Goal: Information Seeking & Learning: Compare options

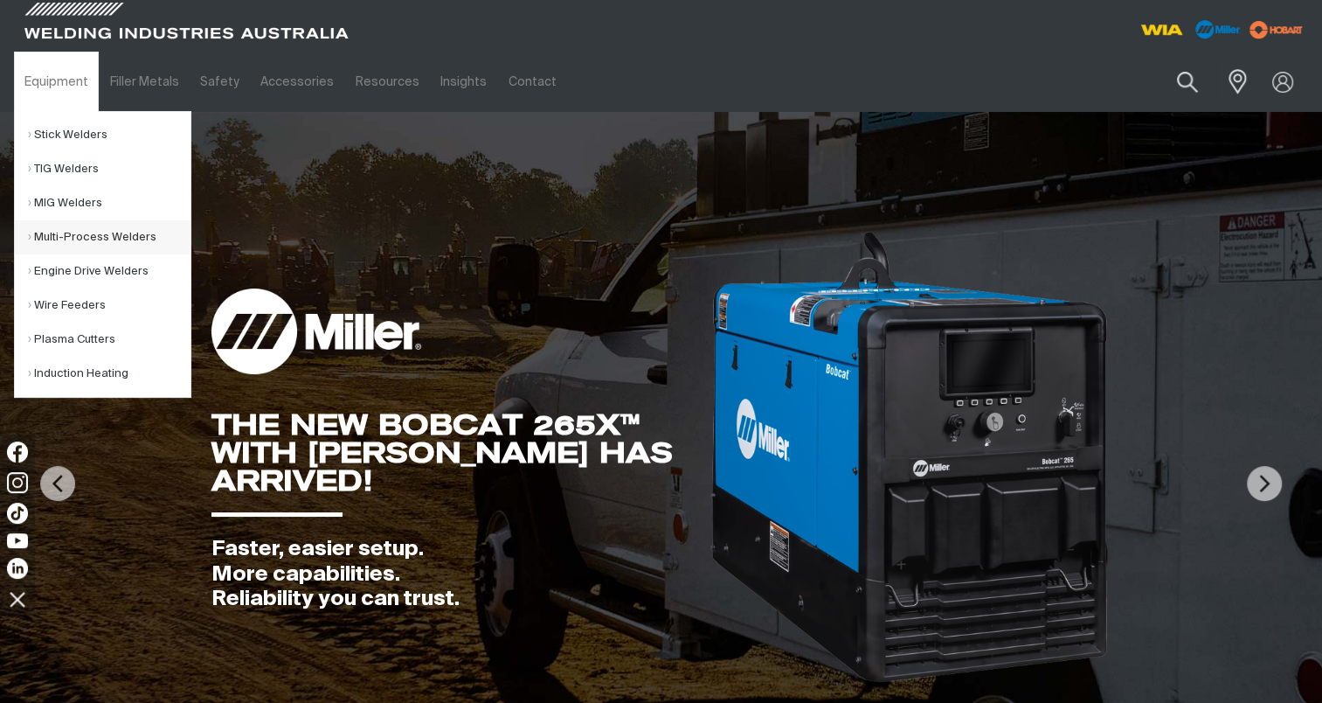
click at [114, 231] on link "Multi-Process Welders" at bounding box center [109, 237] width 163 height 34
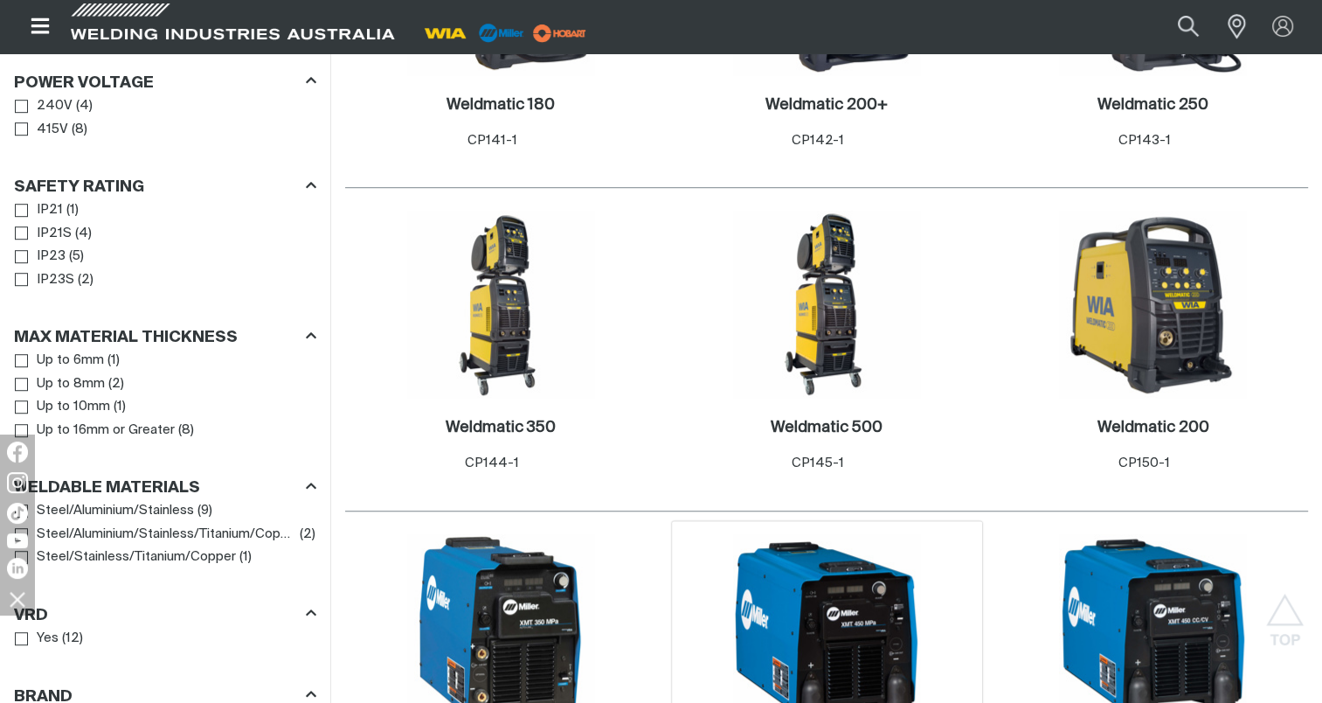
scroll to position [1398, 0]
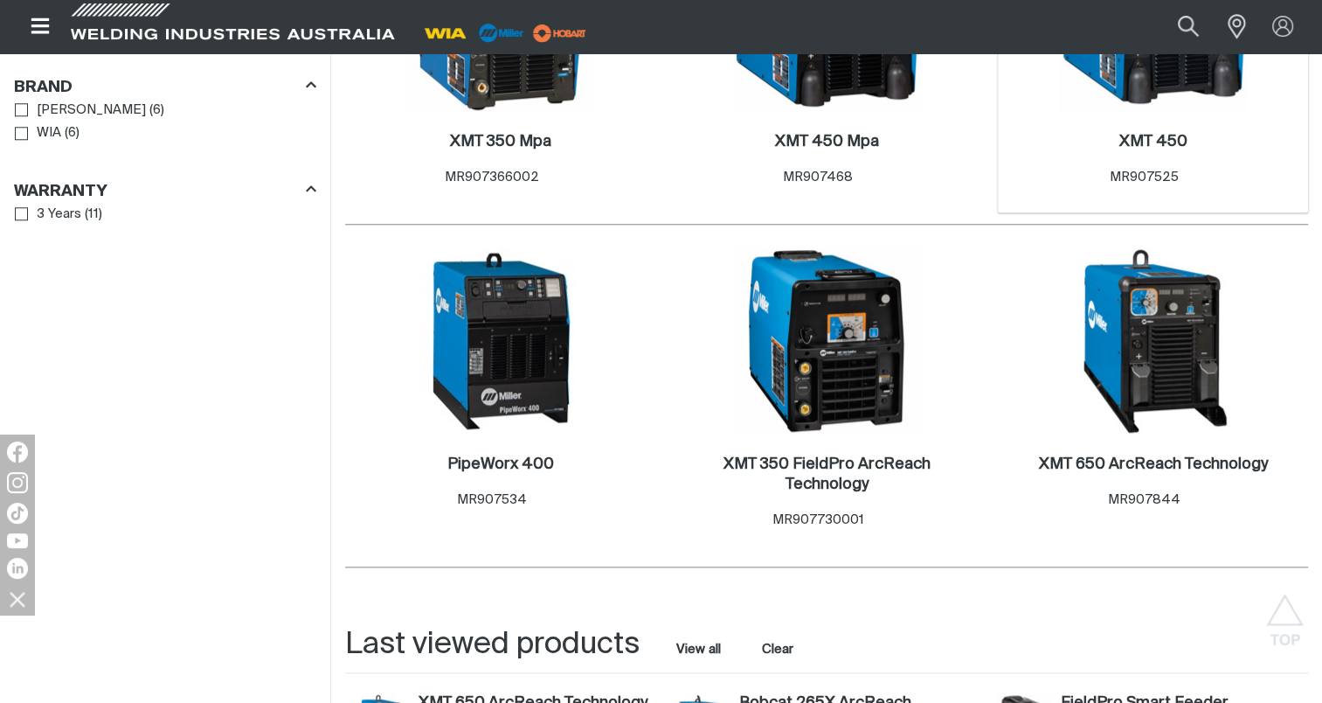
scroll to position [1748, 0]
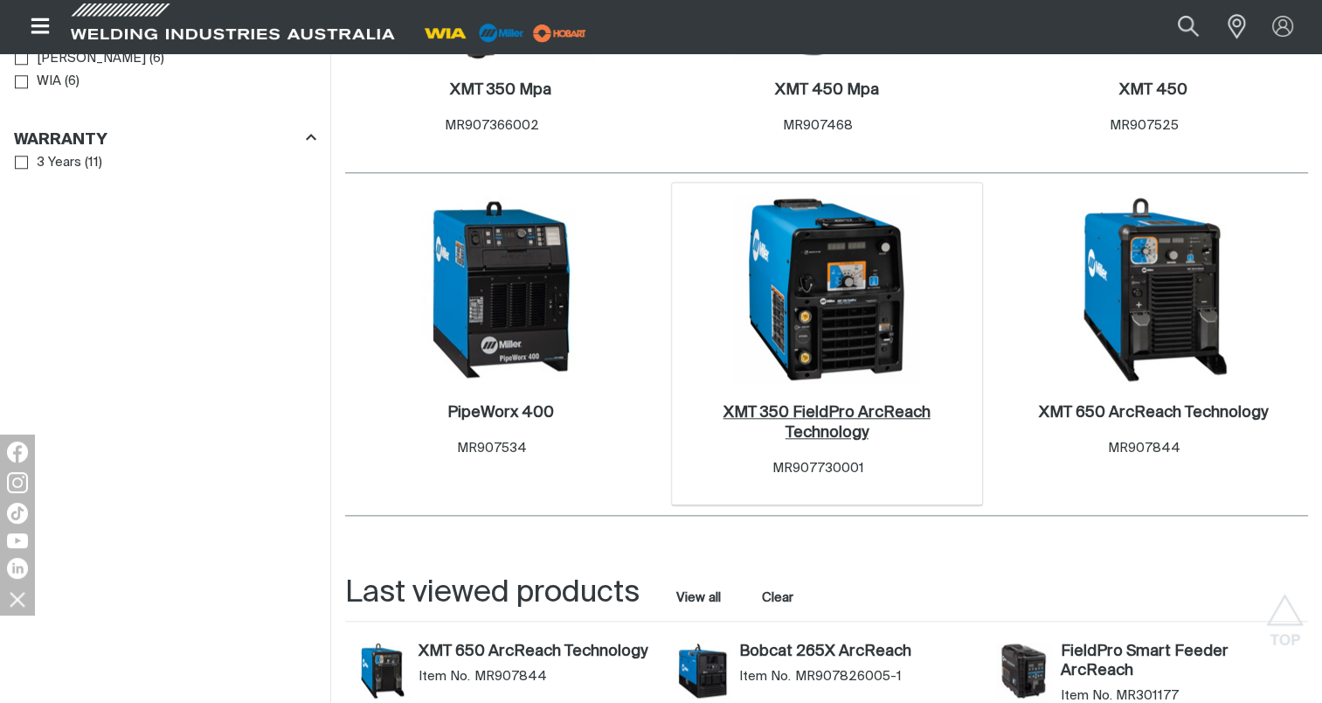
click at [807, 414] on h2 "XMT 350 FieldPro ArcReach Technology ." at bounding box center [827, 423] width 207 height 36
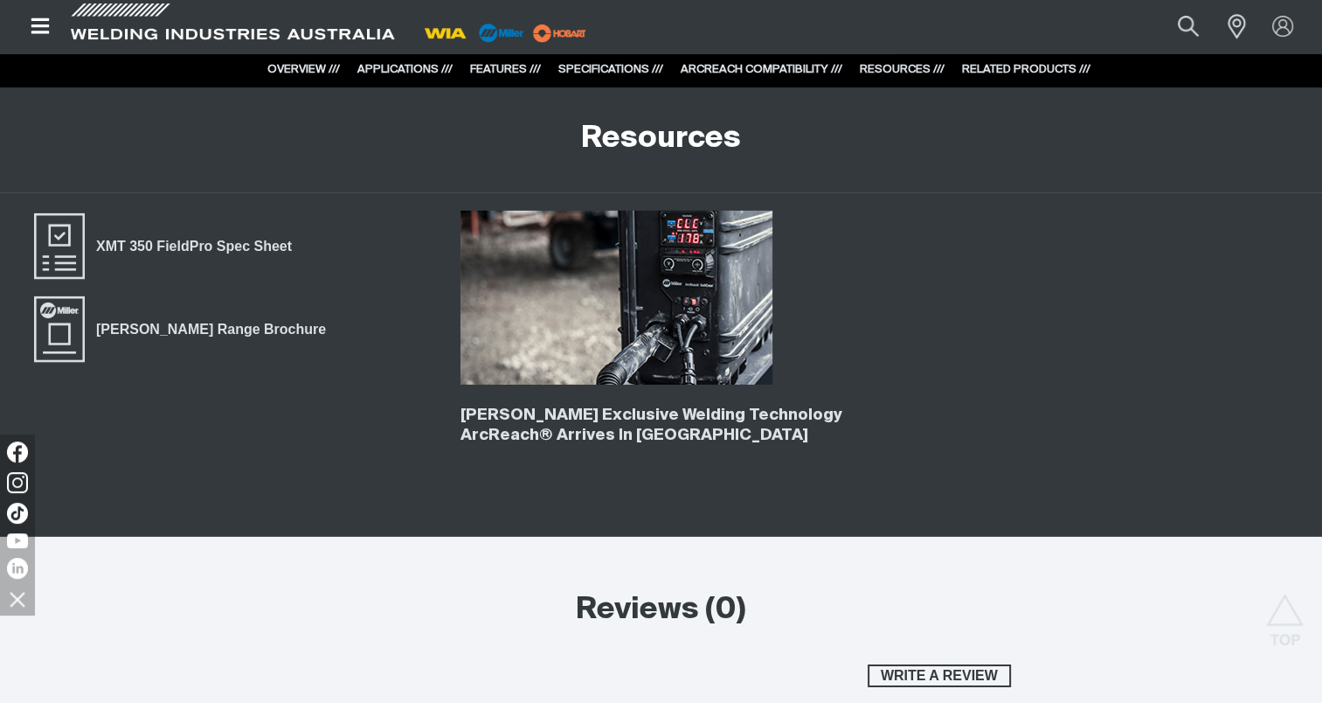
scroll to position [5767, 0]
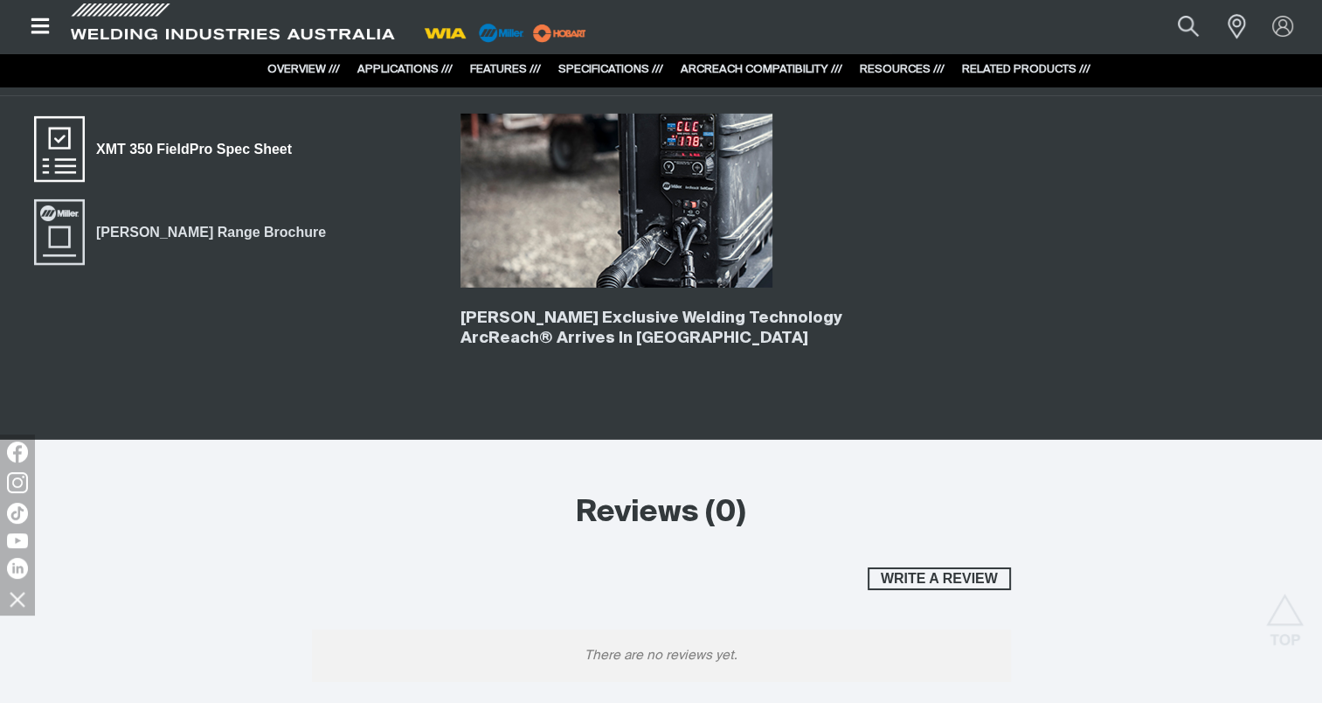
click at [164, 149] on span "XMT 350 FieldPro Spec Sheet" at bounding box center [194, 149] width 218 height 23
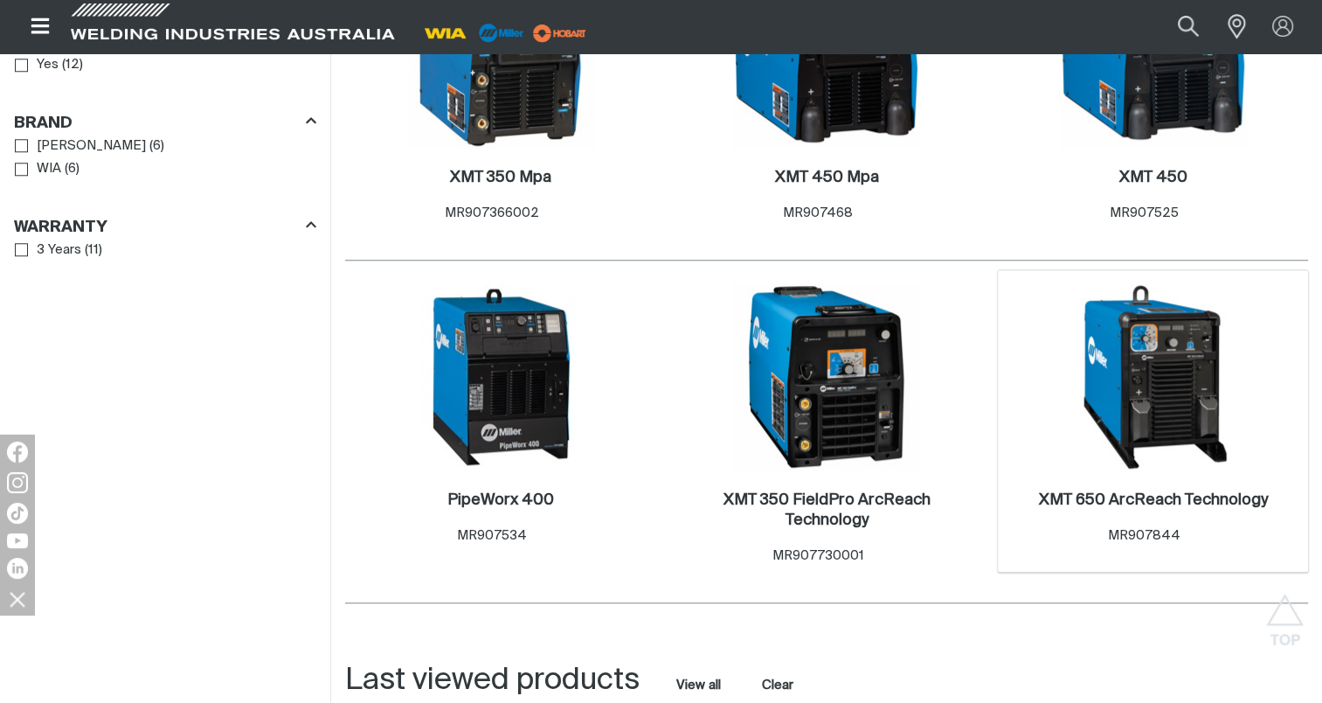
scroll to position [1573, 0]
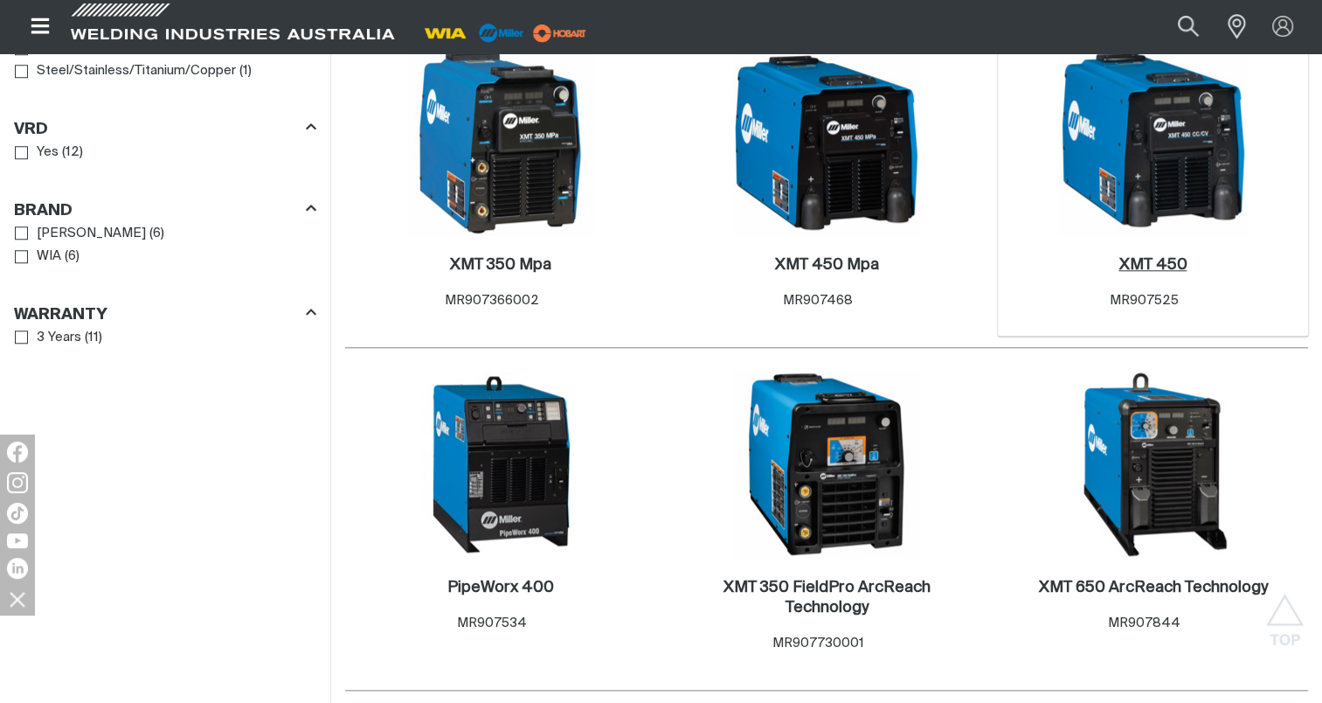
click at [1153, 264] on h2 "XMT 450 ." at bounding box center [1153, 265] width 68 height 16
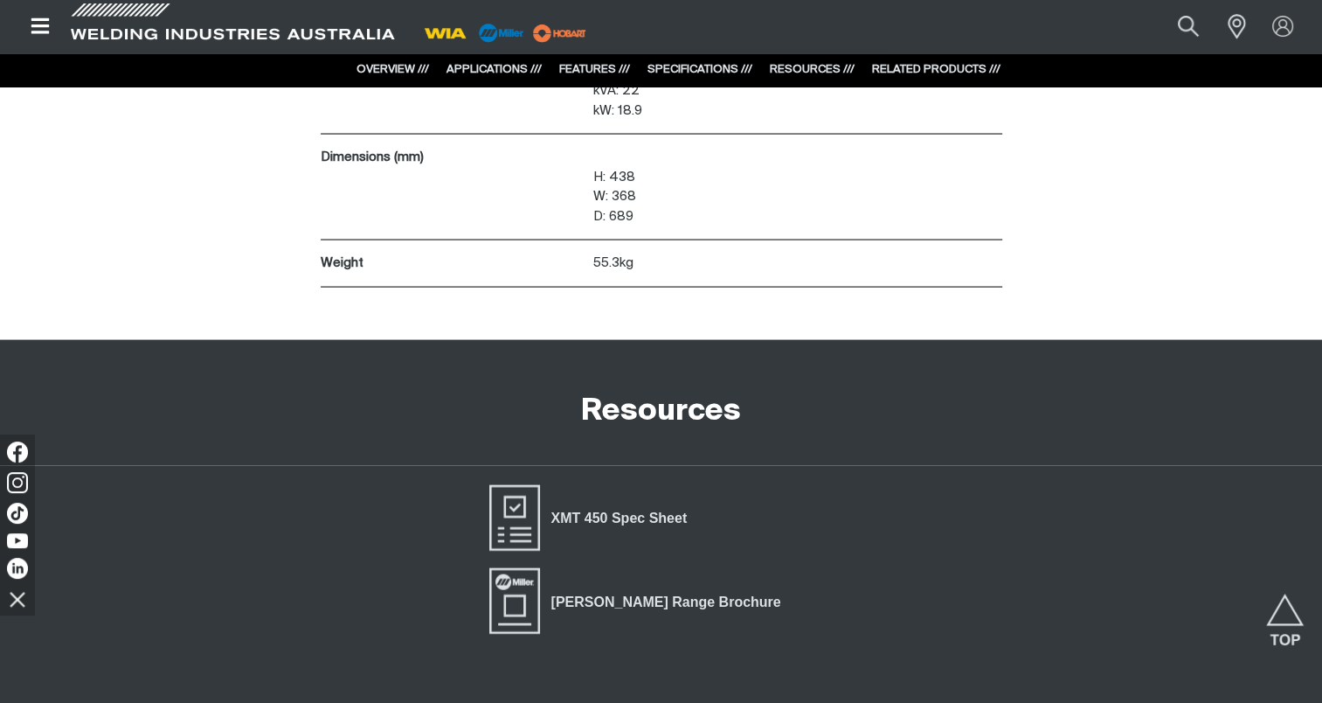
scroll to position [3670, 0]
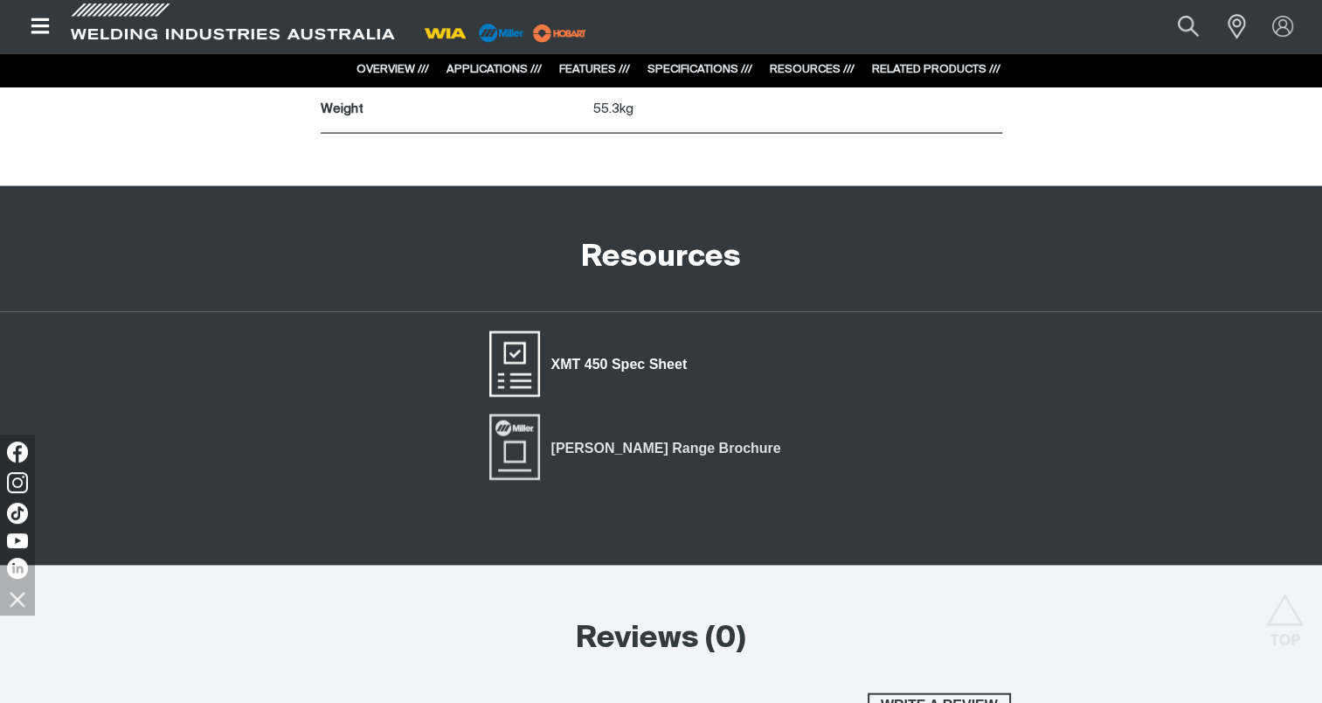
click at [621, 357] on span "XMT 450 Spec Sheet" at bounding box center [619, 364] width 158 height 23
